Goal: Information Seeking & Learning: Learn about a topic

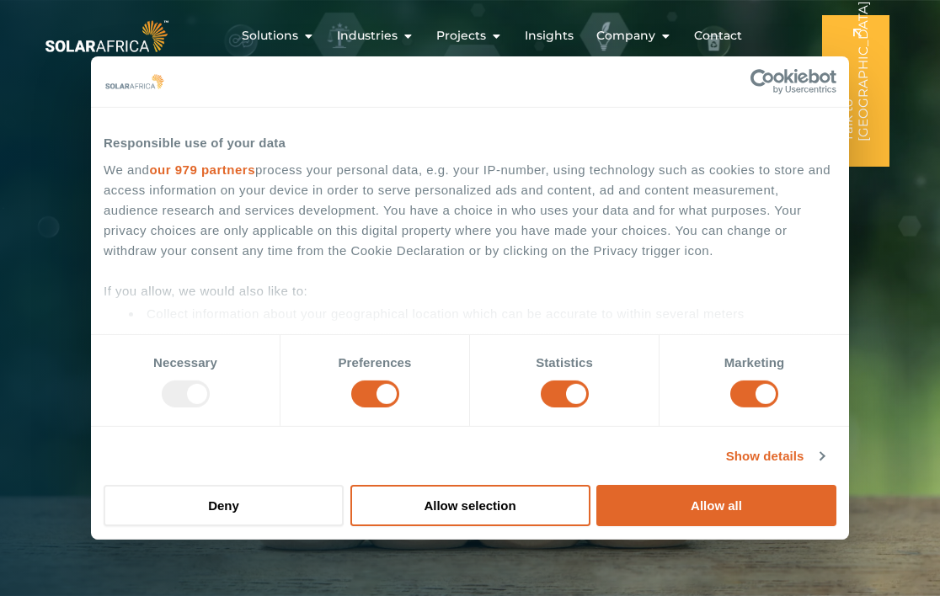
drag, startPoint x: 179, startPoint y: 393, endPoint x: 621, endPoint y: 101, distance: 530.1
click at [183, 393] on div at bounding box center [186, 394] width 48 height 27
click at [384, 392] on input "Preferences" at bounding box center [375, 394] width 48 height 27
checkbox input "false"
drag, startPoint x: 532, startPoint y: 398, endPoint x: 553, endPoint y: 398, distance: 21.1
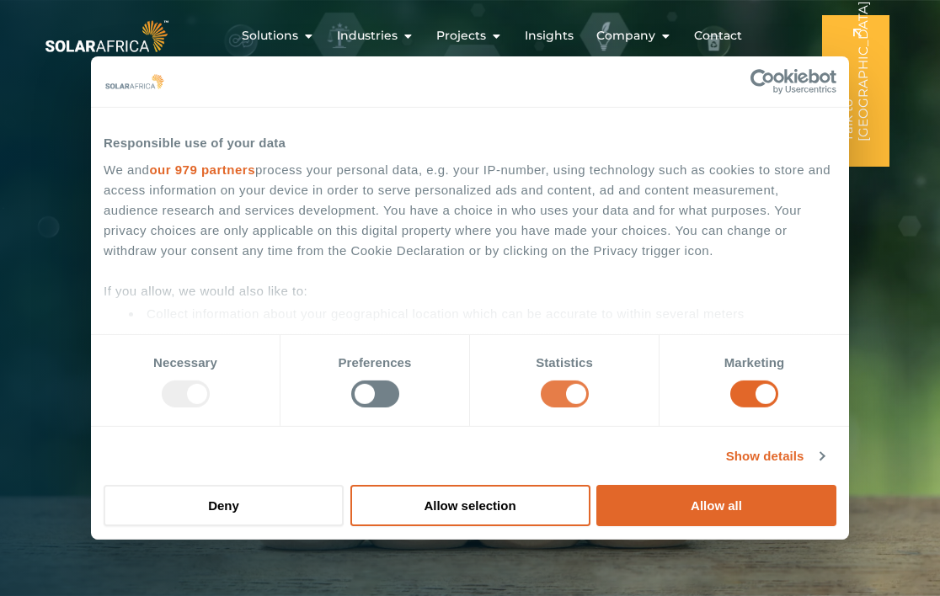
click at [542, 398] on div "Statistics" at bounding box center [565, 380] width 190 height 91
drag, startPoint x: 578, startPoint y: 396, endPoint x: 685, endPoint y: 401, distance: 107.1
click at [580, 396] on input "Statistics" at bounding box center [565, 394] width 48 height 27
checkbox input "false"
click at [769, 398] on input "Marketing" at bounding box center [754, 394] width 48 height 27
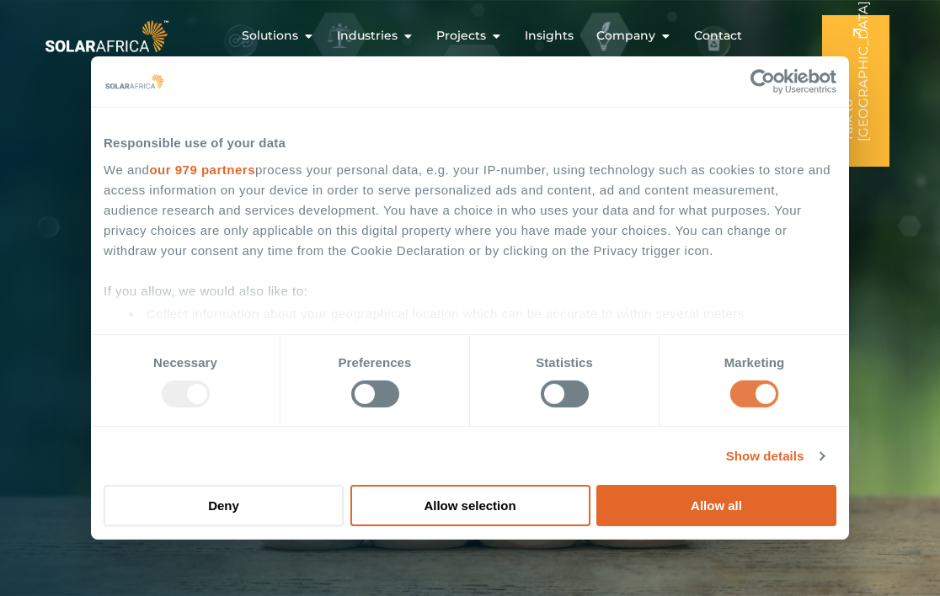
checkbox input "false"
click at [511, 499] on button "Allow selection" at bounding box center [470, 505] width 240 height 41
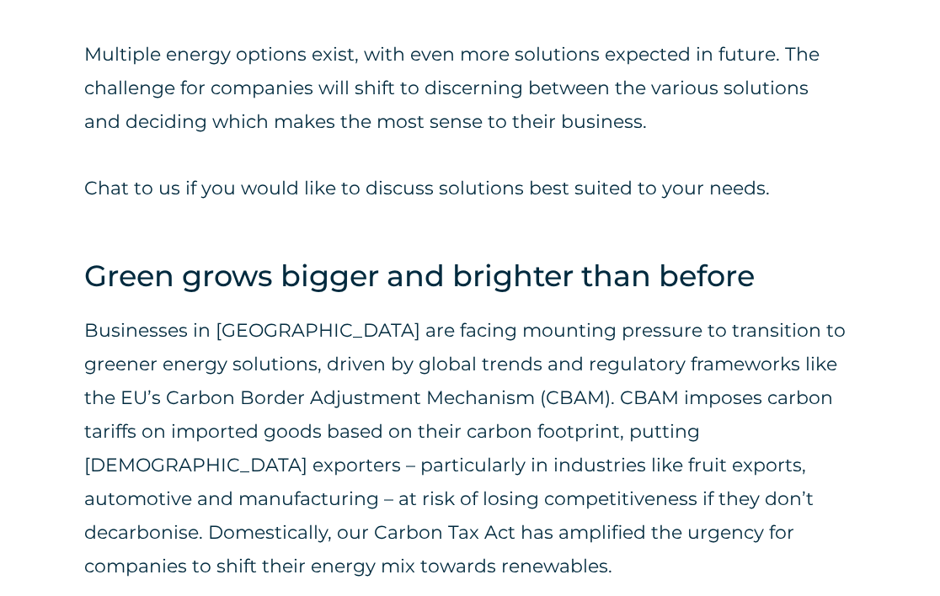
scroll to position [2780, 0]
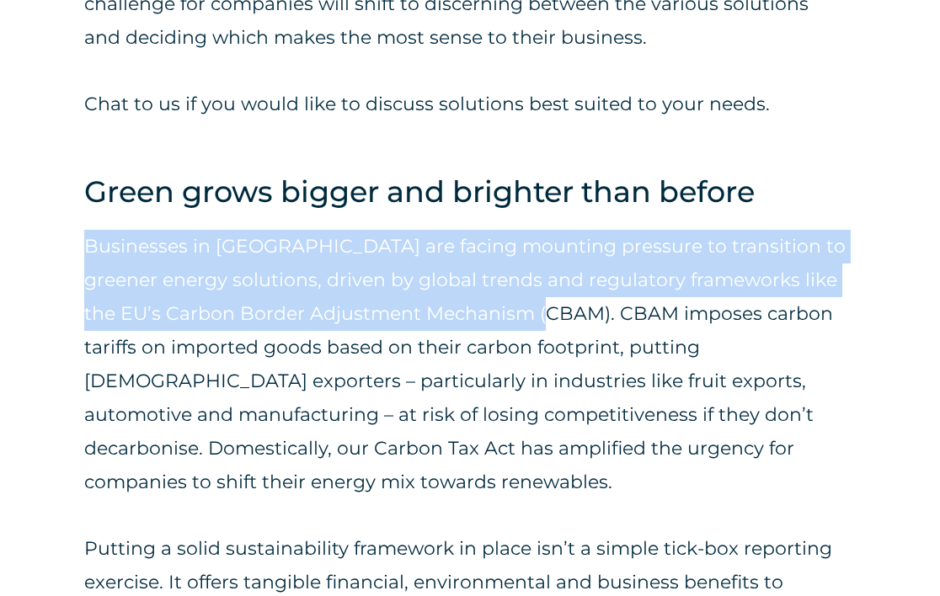
drag, startPoint x: 525, startPoint y: 243, endPoint x: 85, endPoint y: 179, distance: 444.5
click at [85, 230] on p "Businesses in [GEOGRAPHIC_DATA] are facing mounting pressure to transition to g…" at bounding box center [465, 365] width 763 height 270
copy p "Businesses in [GEOGRAPHIC_DATA] are facing mounting pressure to transition to g…"
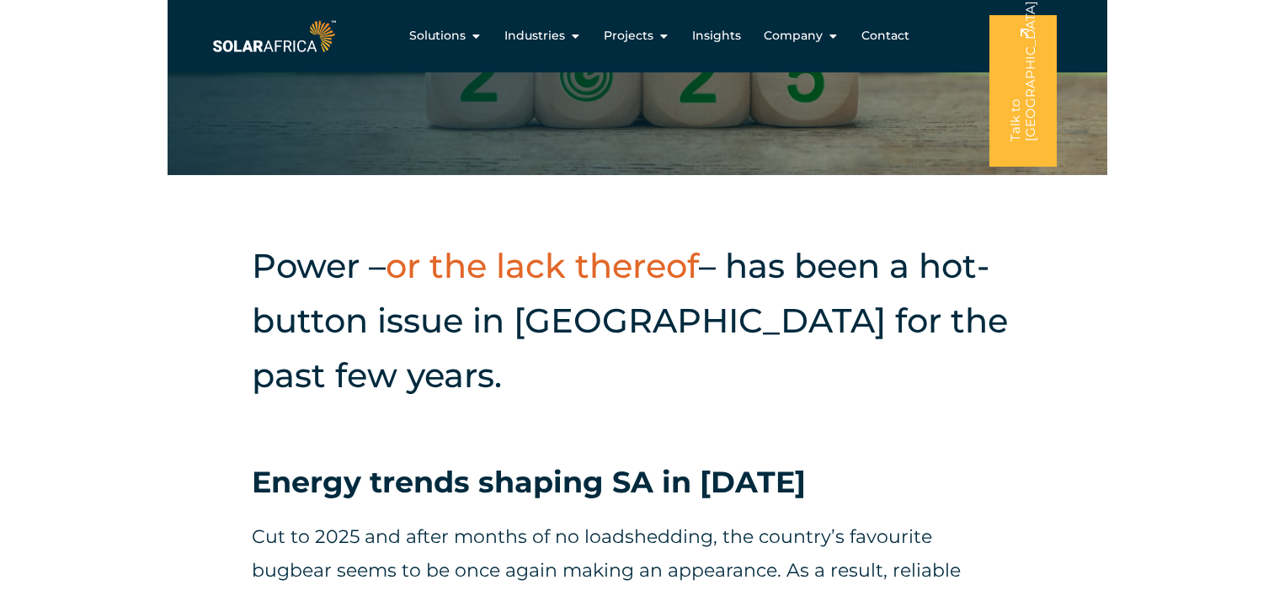
scroll to position [0, 0]
